Goal: Task Accomplishment & Management: Manage account settings

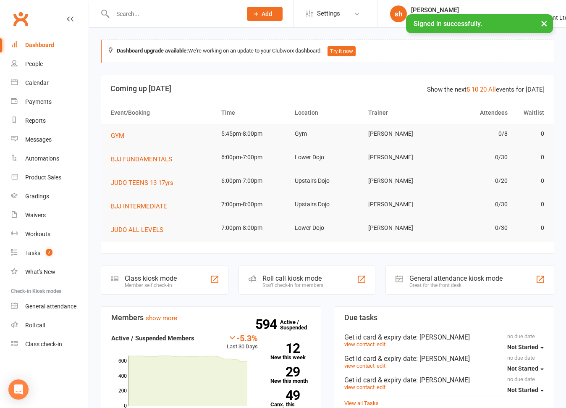
click at [151, 17] on input "text" at bounding box center [173, 14] width 126 height 12
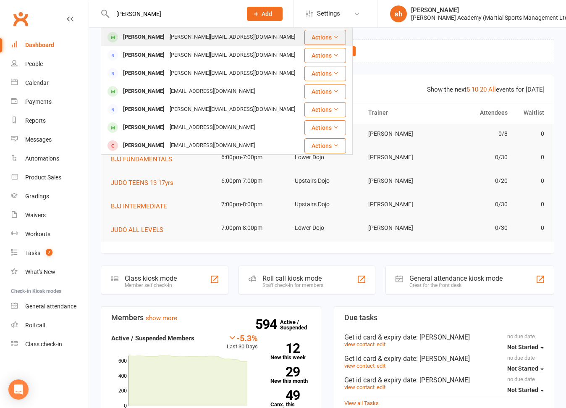
type input "[PERSON_NAME]"
click at [171, 40] on div "[PERSON_NAME][EMAIL_ADDRESS][DOMAIN_NAME]" at bounding box center [232, 37] width 131 height 12
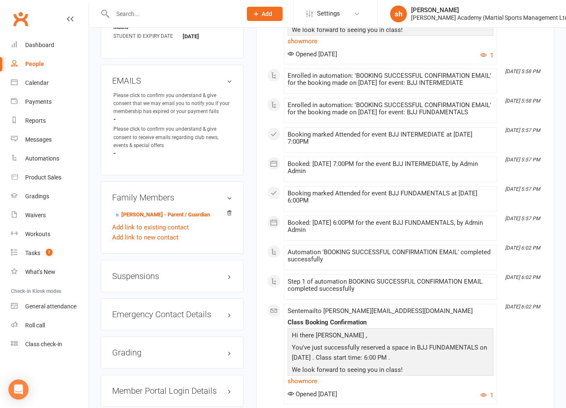
scroll to position [561, 0]
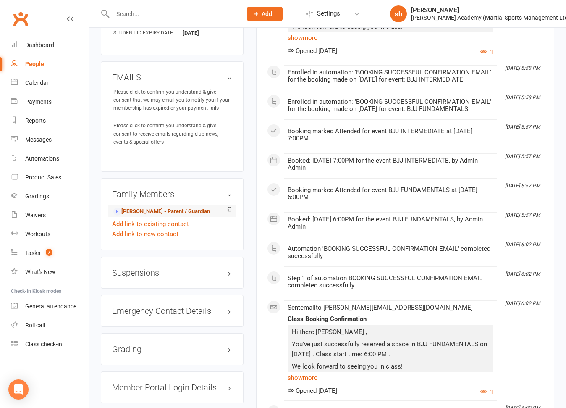
click at [171, 207] on link "[PERSON_NAME] - Parent / Guardian" at bounding box center [161, 211] width 97 height 9
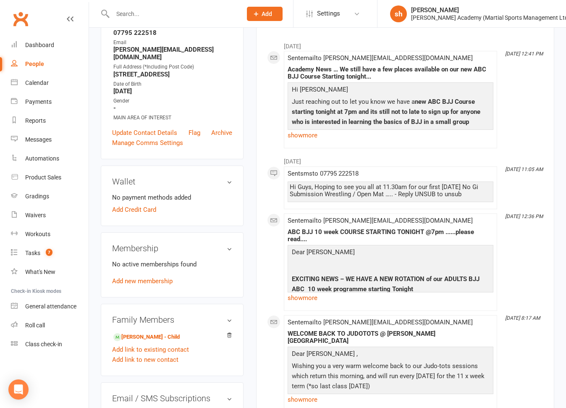
scroll to position [123, 0]
click at [150, 333] on link "[PERSON_NAME] - Child" at bounding box center [146, 336] width 66 height 9
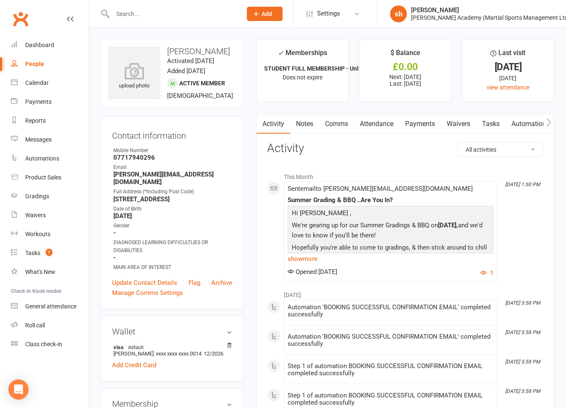
click at [427, 120] on link "Payments" at bounding box center [420, 123] width 42 height 19
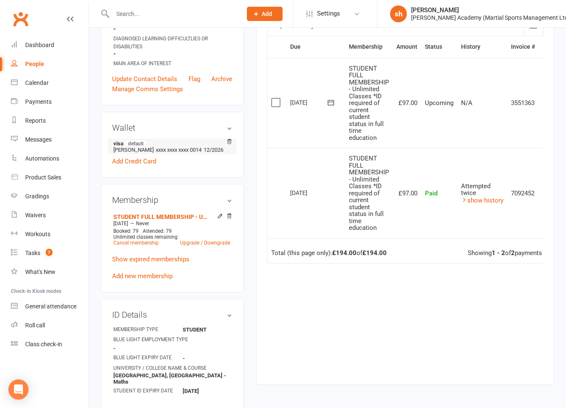
scroll to position [208, 0]
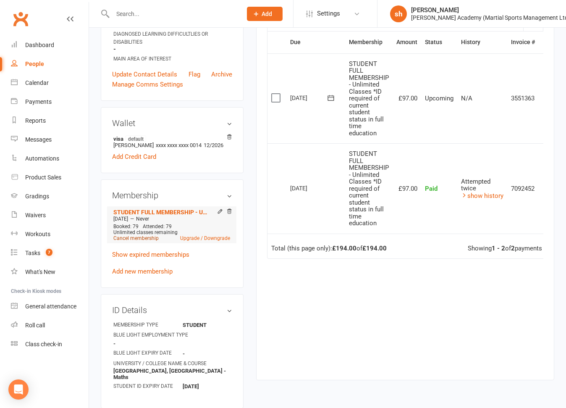
click at [148, 235] on link "Cancel membership" at bounding box center [135, 238] width 45 height 6
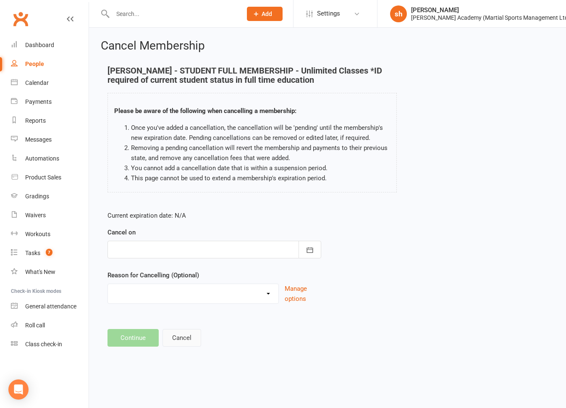
click at [184, 336] on button "Cancel" at bounding box center [181, 338] width 39 height 18
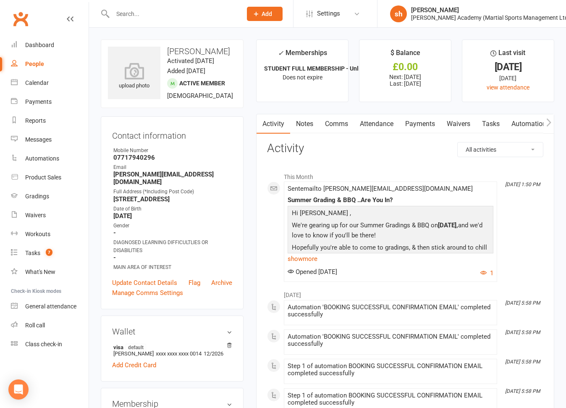
click at [419, 120] on link "Payments" at bounding box center [420, 123] width 42 height 19
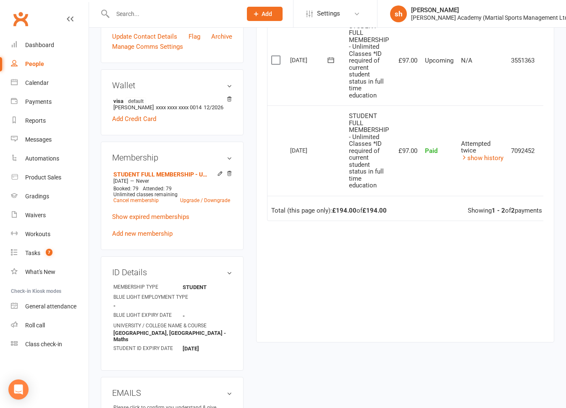
scroll to position [248, 0]
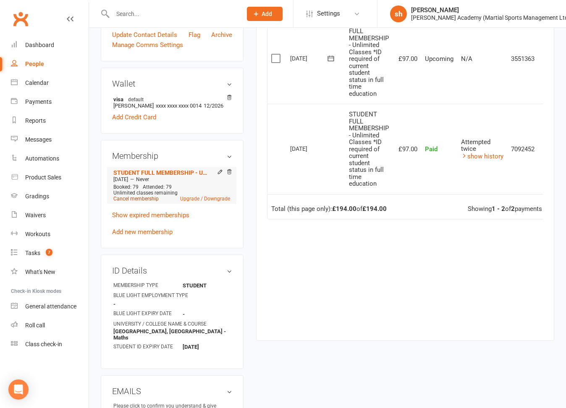
click at [155, 196] on link "Cancel membership" at bounding box center [135, 199] width 45 height 6
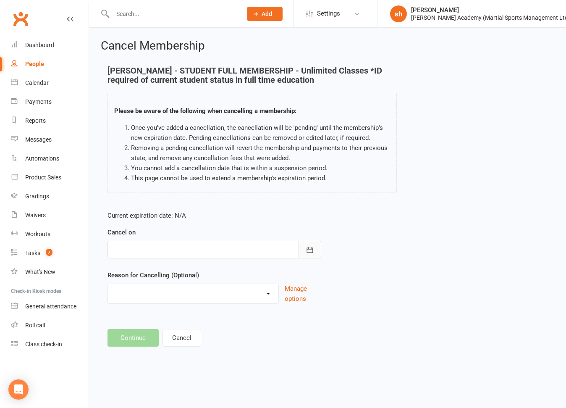
click at [307, 246] on icon "button" at bounding box center [310, 250] width 8 height 8
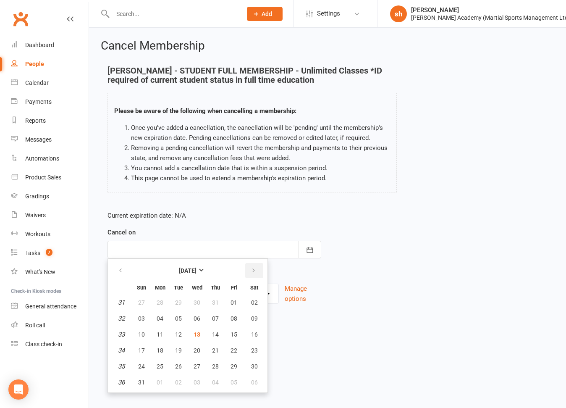
click at [251, 269] on icon "button" at bounding box center [254, 270] width 6 height 7
click at [178, 348] on span "23" at bounding box center [178, 350] width 7 height 7
type input "[DATE]"
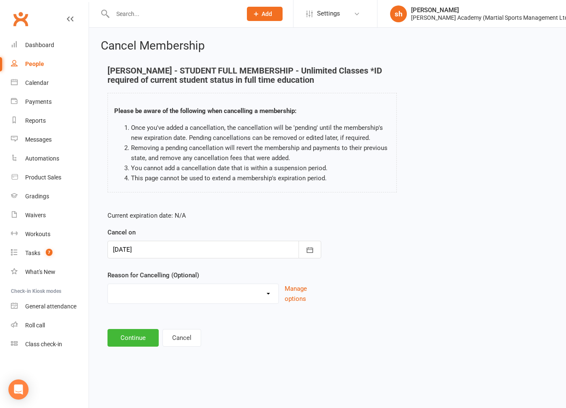
click at [196, 295] on select "Completed Classes Downgrading Membership Holiday Injury Moving to PAYG UPGRADIN…" at bounding box center [193, 292] width 170 height 17
click at [141, 337] on button "Continue" at bounding box center [132, 338] width 51 height 18
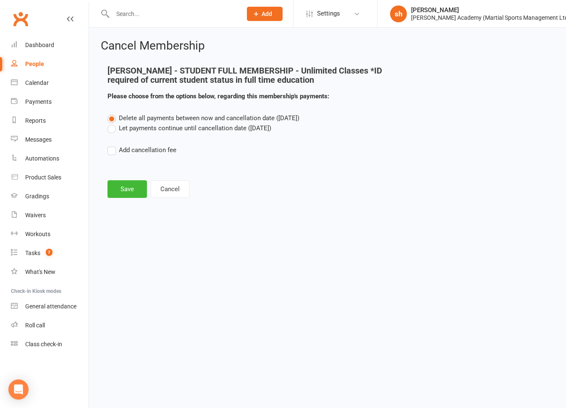
click at [110, 131] on label "Let payments continue until cancellation date ([DATE])" at bounding box center [189, 128] width 164 height 10
click at [110, 123] on input "Let payments continue until cancellation date ([DATE])" at bounding box center [109, 123] width 5 height 0
click at [131, 187] on button "Save" at bounding box center [126, 189] width 39 height 18
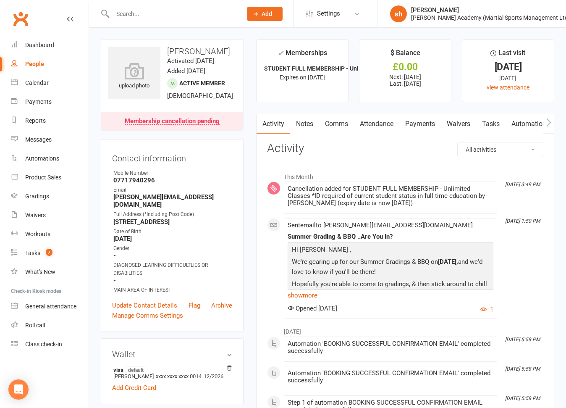
click at [131, 187] on div "Email" at bounding box center [172, 190] width 119 height 8
click at [303, 123] on link "Notes" at bounding box center [304, 123] width 29 height 19
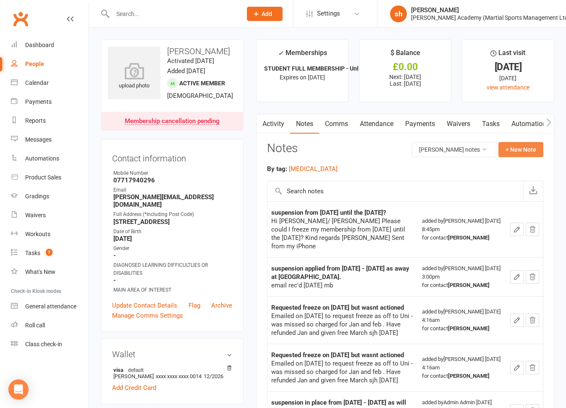
click at [528, 146] on button "+ New Note" at bounding box center [520, 149] width 45 height 15
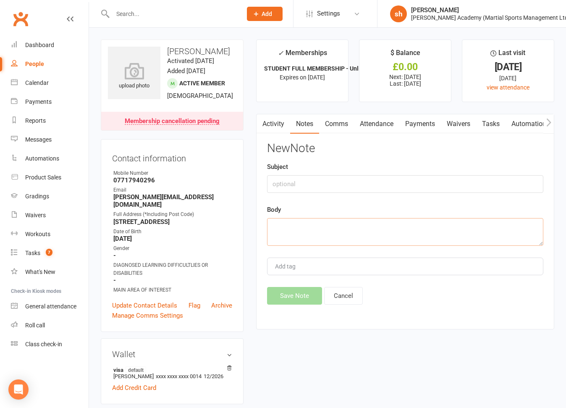
click at [298, 238] on textarea at bounding box center [405, 232] width 276 height 28
paste textarea "Hi [PERSON_NAME]/[PERSON_NAME] Admin Team, Please could I cancel my membership …"
type textarea "Hi [PERSON_NAME]/[PERSON_NAME] Admin Team, Please could I cancel my membership …"
click at [281, 181] on input "text" at bounding box center [405, 184] width 276 height 18
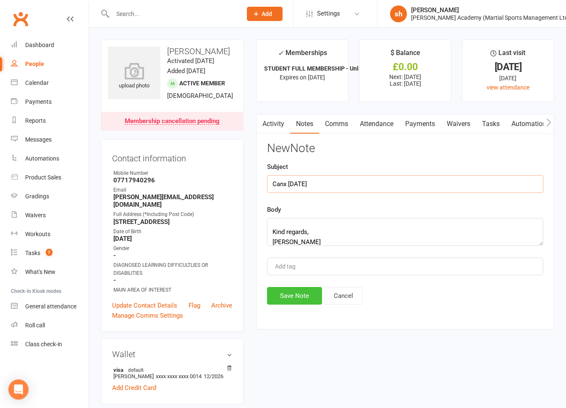
type input "Canx [DATE]"
click at [296, 295] on button "Save Note" at bounding box center [294, 296] width 55 height 18
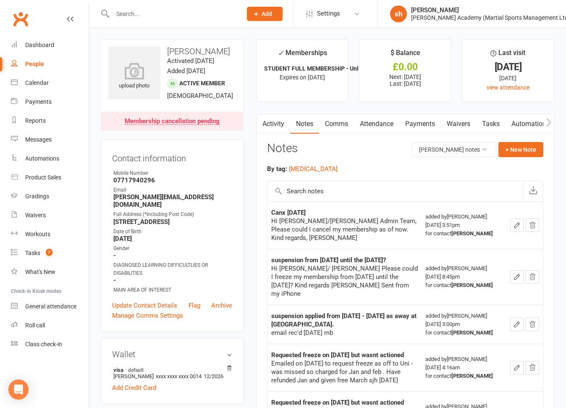
click at [422, 125] on link "Payments" at bounding box center [420, 123] width 42 height 19
